Goal: Task Accomplishment & Management: Manage account settings

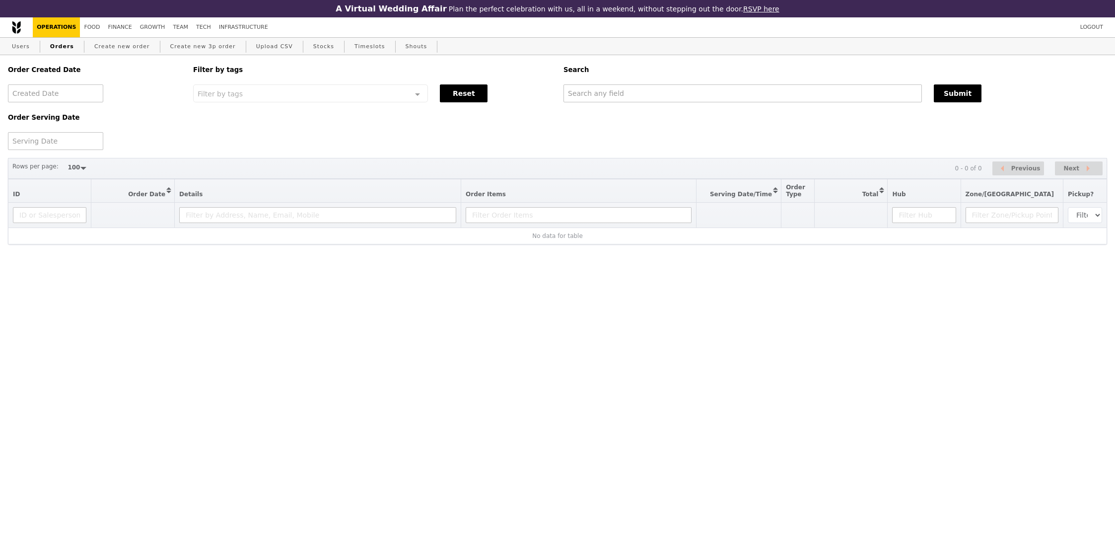
select select "100"
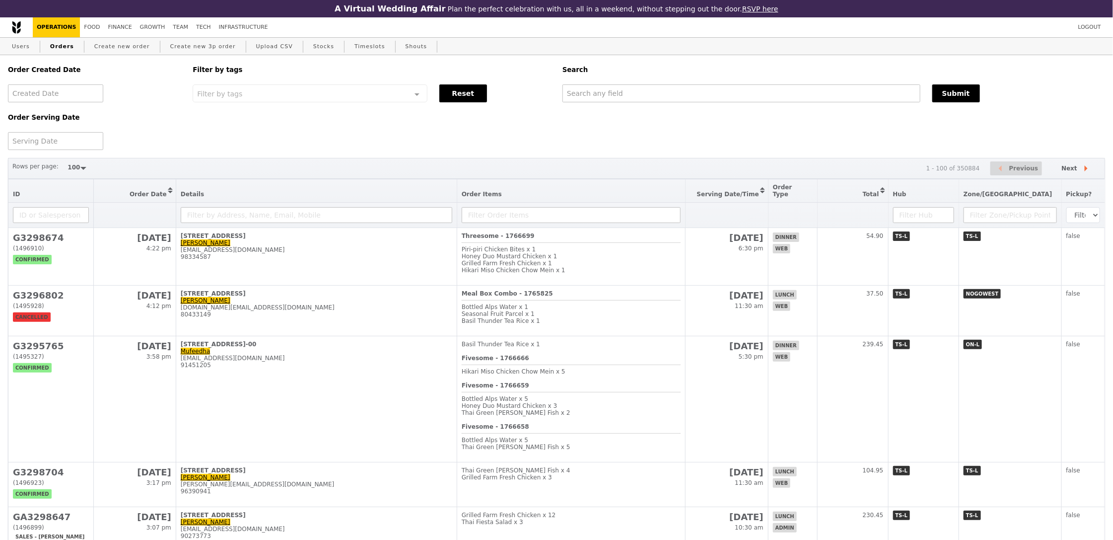
click at [734, 103] on div "Order Created Date Order Serving Date Filter by tags Filter by tags Meal_Plan W…" at bounding box center [556, 102] width 1109 height 95
click at [736, 94] on input "text" at bounding box center [741, 93] width 358 height 18
type input "kenyip"
